Goal: Task Accomplishment & Management: Manage account settings

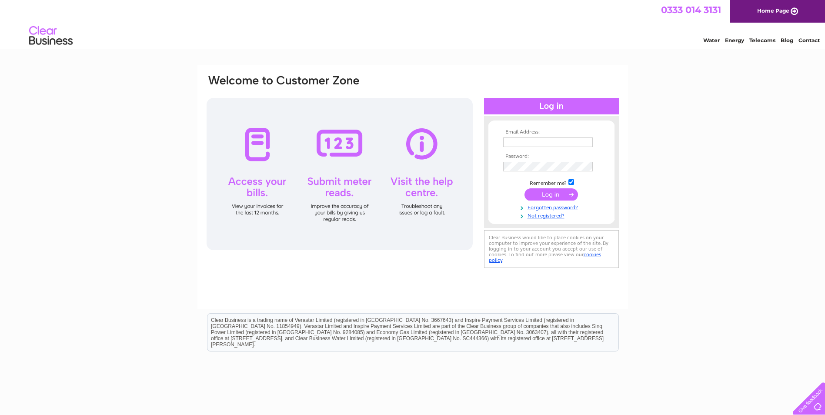
type input "laura@scottish-gallery.co.uk"
click at [542, 194] on input "submit" at bounding box center [551, 194] width 53 height 12
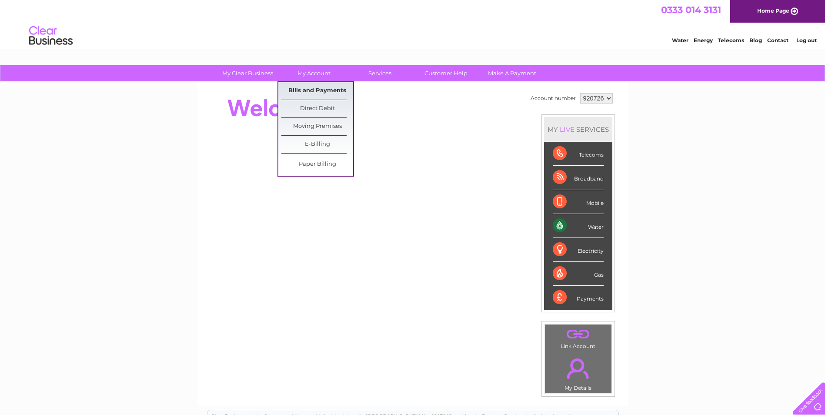
click at [320, 90] on link "Bills and Payments" at bounding box center [317, 90] width 72 height 17
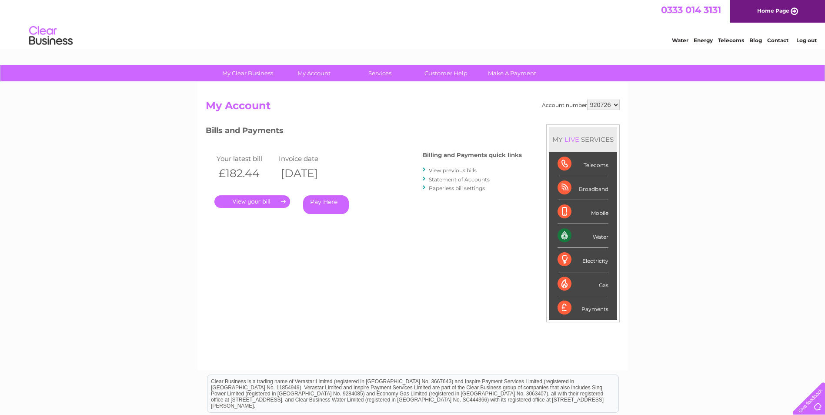
click at [262, 201] on link "." at bounding box center [252, 201] width 76 height 13
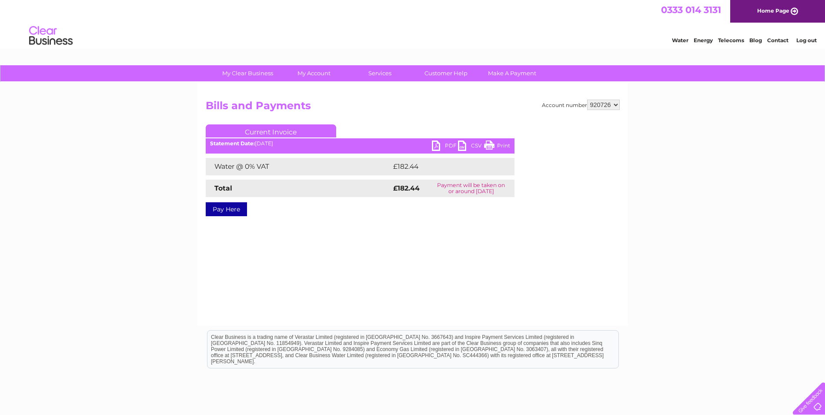
click at [439, 143] on link "PDF" at bounding box center [445, 146] width 26 height 13
